Goal: Task Accomplishment & Management: Complete application form

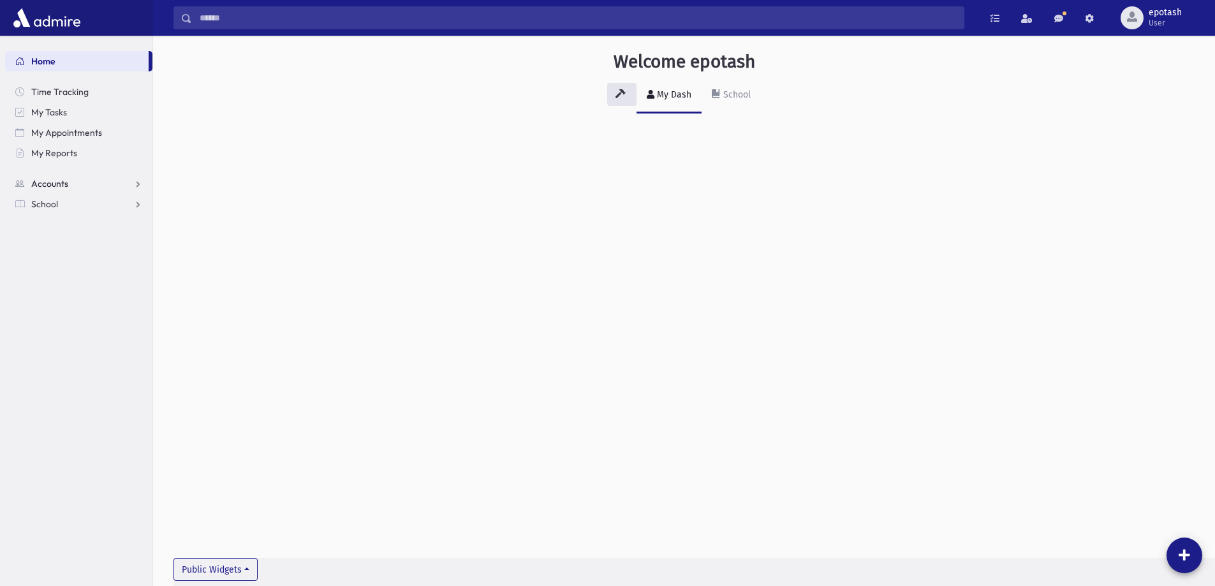
click at [108, 179] on link "Accounts" at bounding box center [78, 183] width 147 height 20
click at [108, 242] on link "School" at bounding box center [78, 245] width 147 height 20
click at [136, 240] on link "Attendance" at bounding box center [78, 245] width 147 height 20
click at [135, 301] on link "Student Logs" at bounding box center [78, 306] width 147 height 20
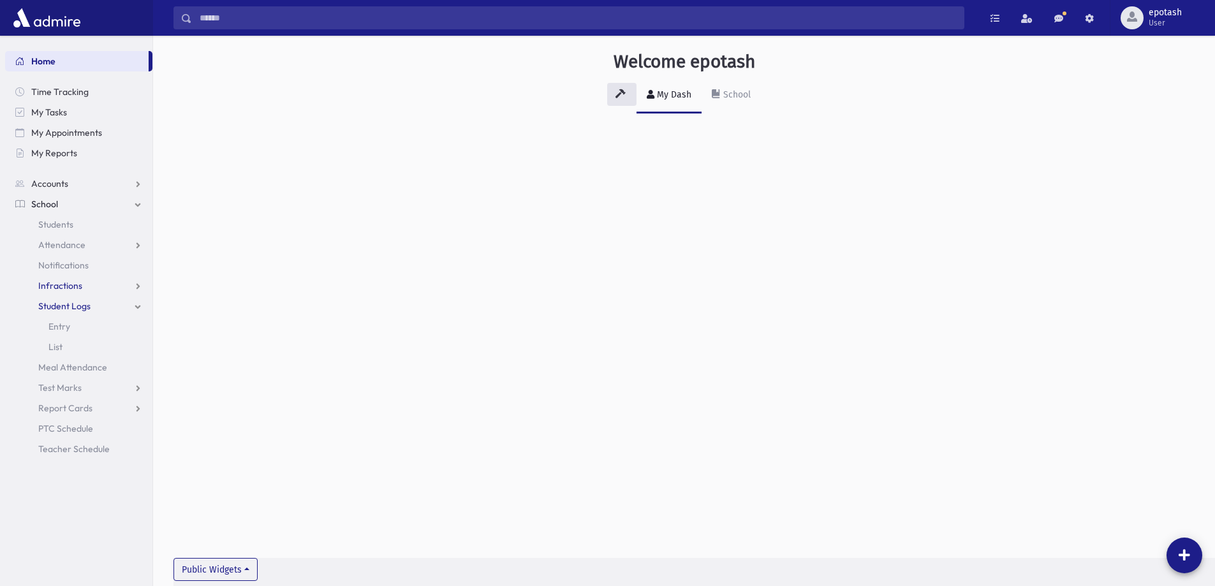
click at [140, 282] on link "Infractions" at bounding box center [78, 285] width 147 height 20
click at [135, 242] on link "Attendance" at bounding box center [78, 245] width 147 height 20
click at [140, 511] on link "Report Cards" at bounding box center [78, 510] width 147 height 20
click at [135, 486] on link "Test Marks" at bounding box center [78, 489] width 147 height 20
click at [78, 425] on link "Entry" at bounding box center [78, 428] width 147 height 20
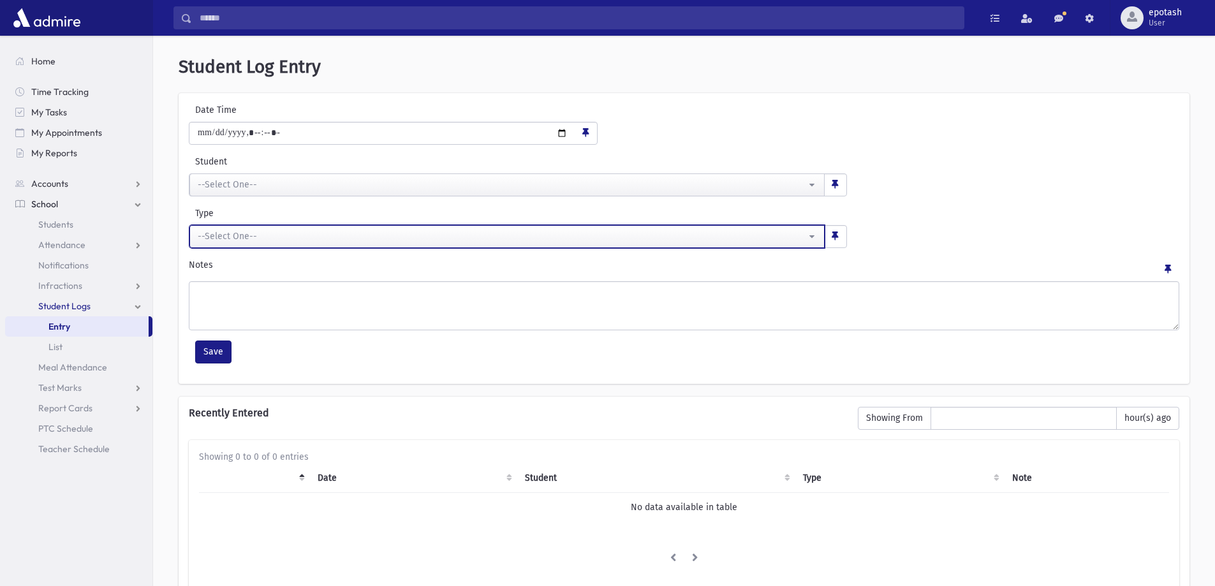
click at [416, 244] on button "--Select One--" at bounding box center [506, 236] width 635 height 23
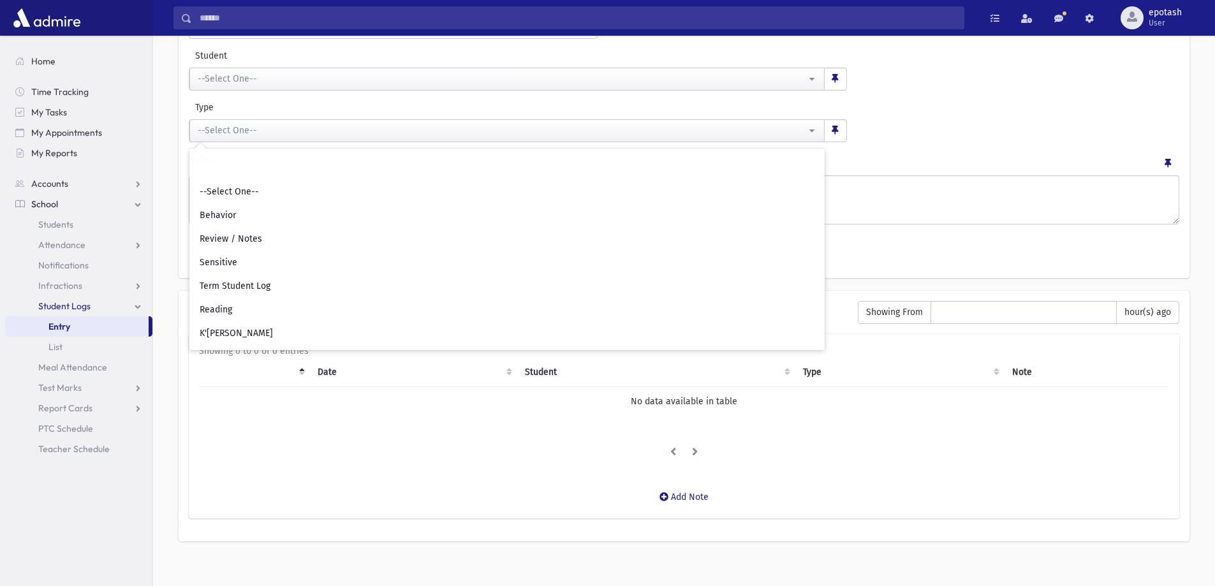
scroll to position [118, 0]
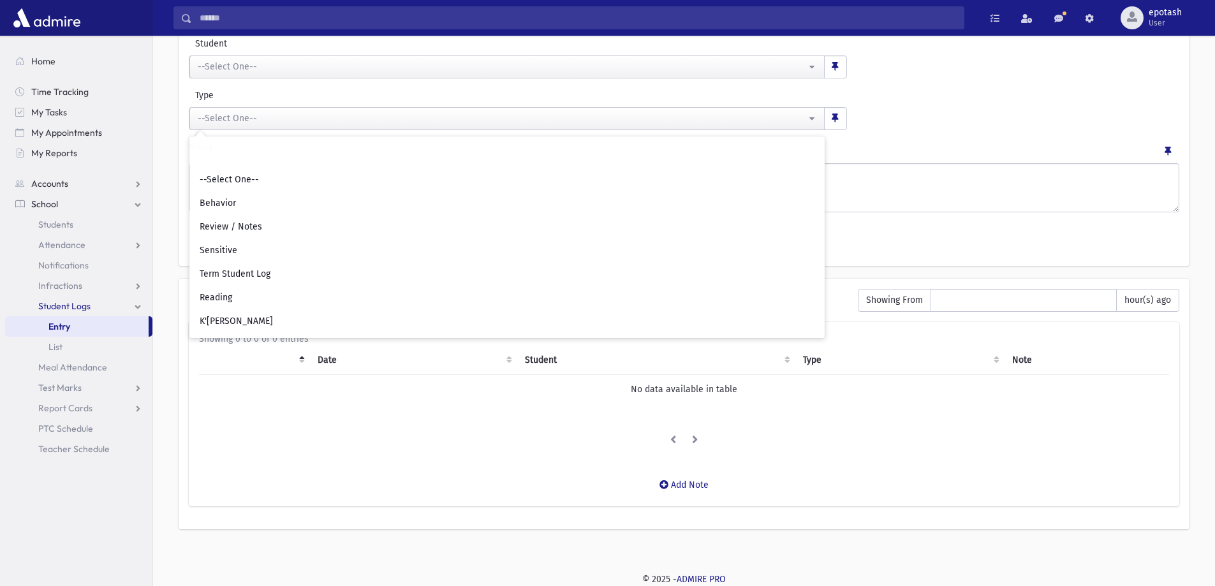
click at [1015, 113] on div "**********" at bounding box center [684, 109] width 996 height 41
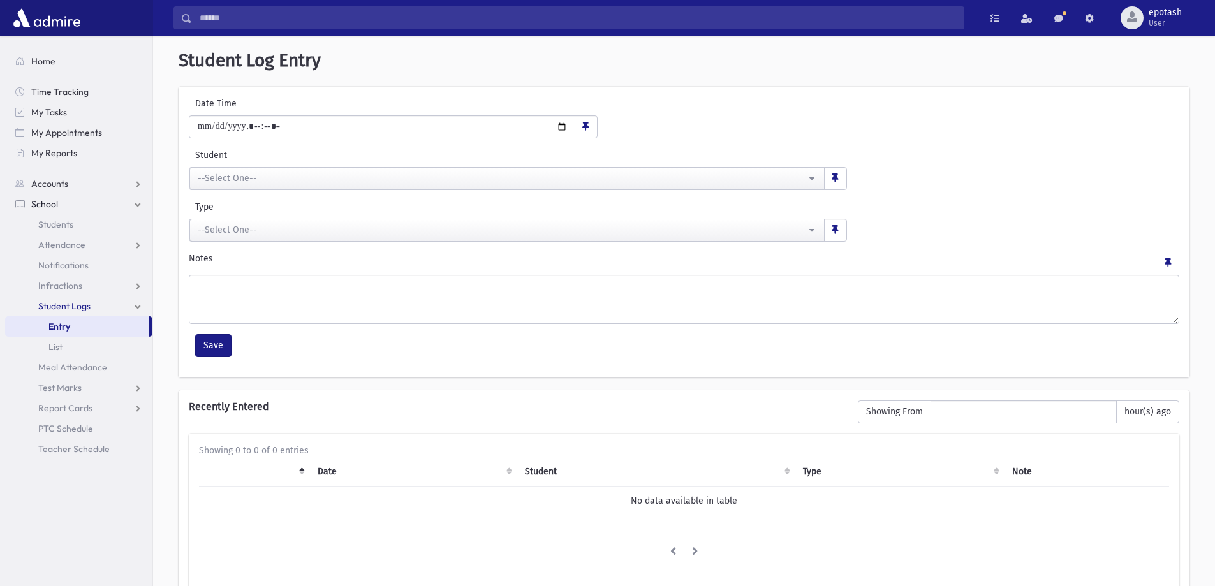
scroll to position [0, 0]
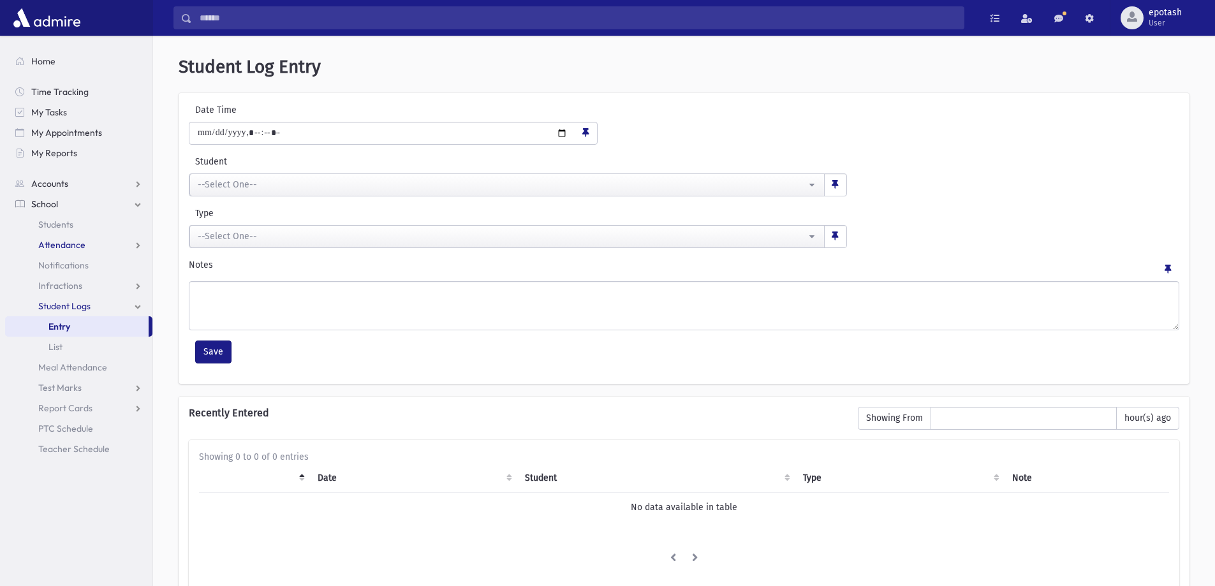
click at [121, 245] on link "Attendance" at bounding box center [78, 245] width 147 height 20
click at [81, 265] on link "Entry" at bounding box center [78, 265] width 147 height 20
